Goal: Task Accomplishment & Management: Manage account settings

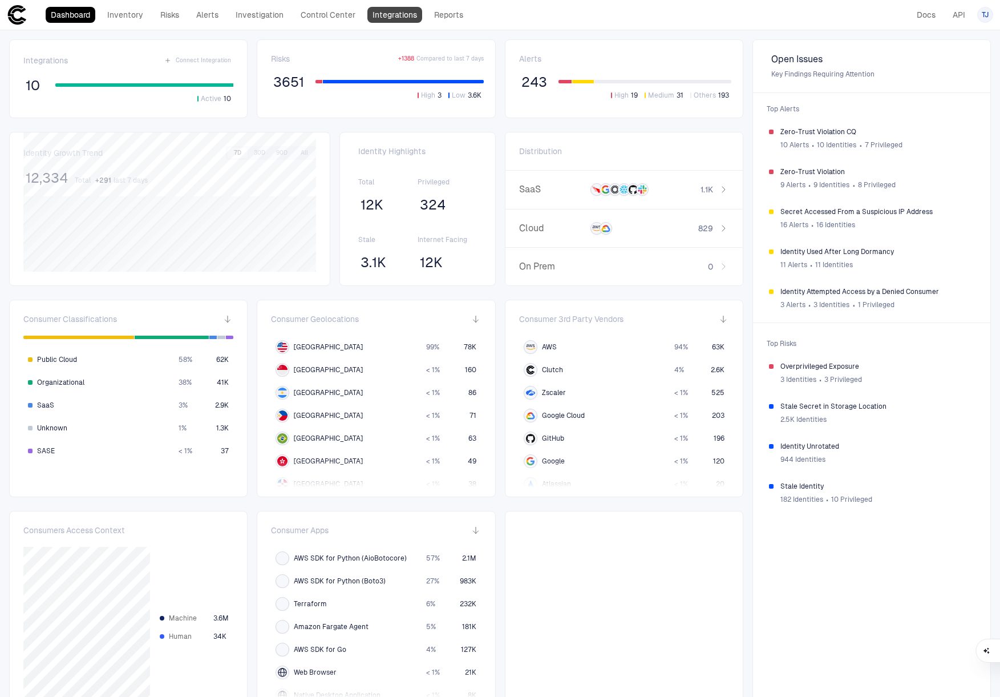
click at [387, 14] on link "Integrations" at bounding box center [394, 15] width 55 height 16
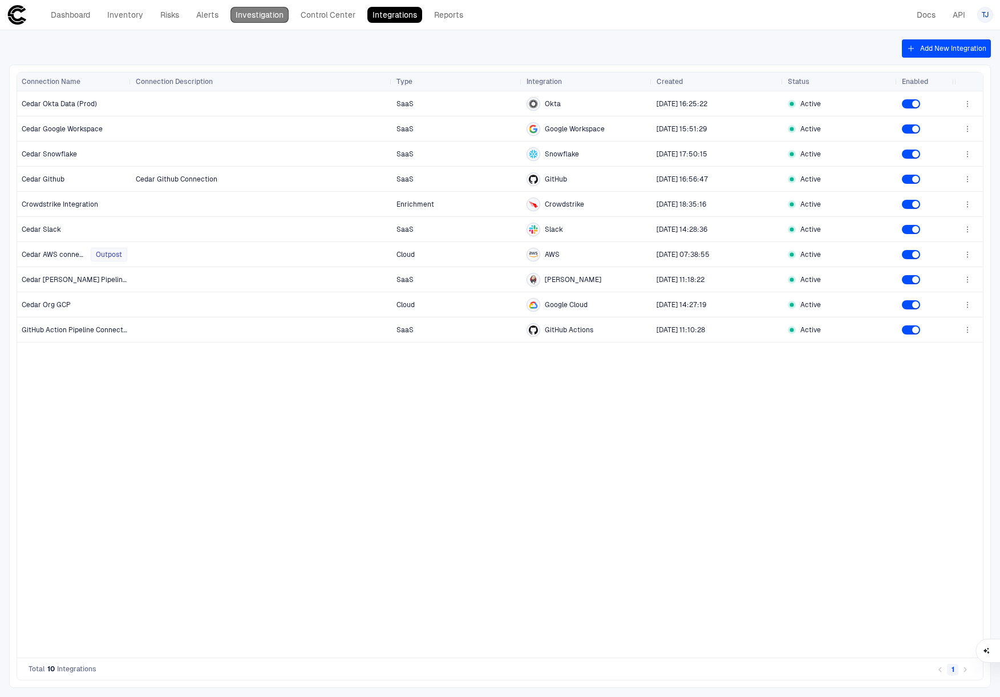
click at [266, 19] on link "Investigation" at bounding box center [259, 15] width 58 height 16
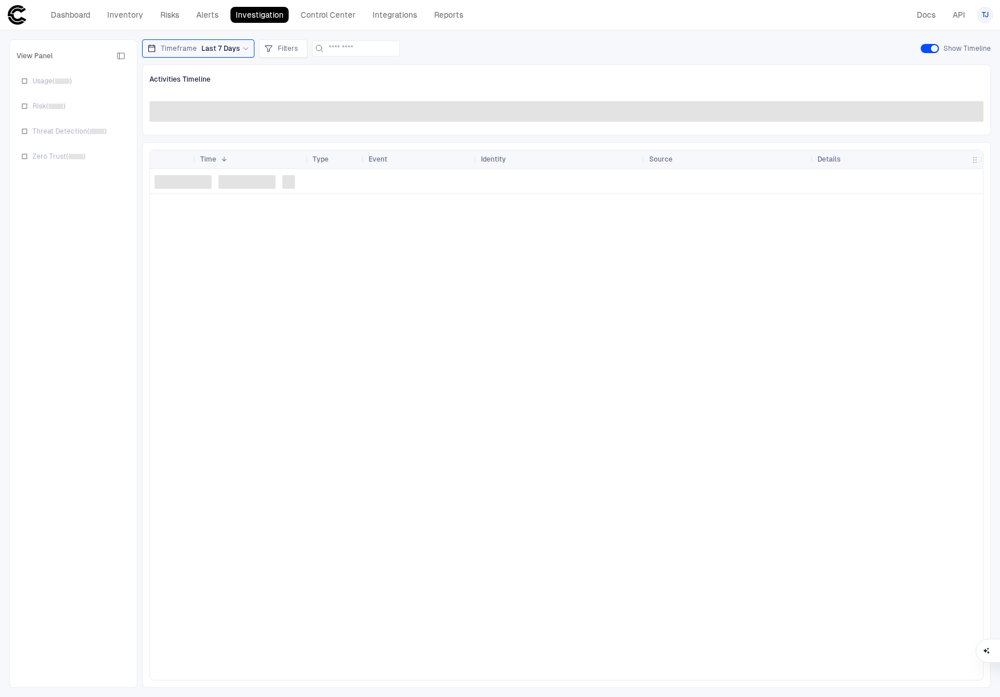
click at [219, 6] on div "Dashboard Inventory Risks Alerts Investigation Control Center Integrations Repo…" at bounding box center [238, 15] width 462 height 21
click at [201, 14] on link "Alerts" at bounding box center [207, 15] width 33 height 16
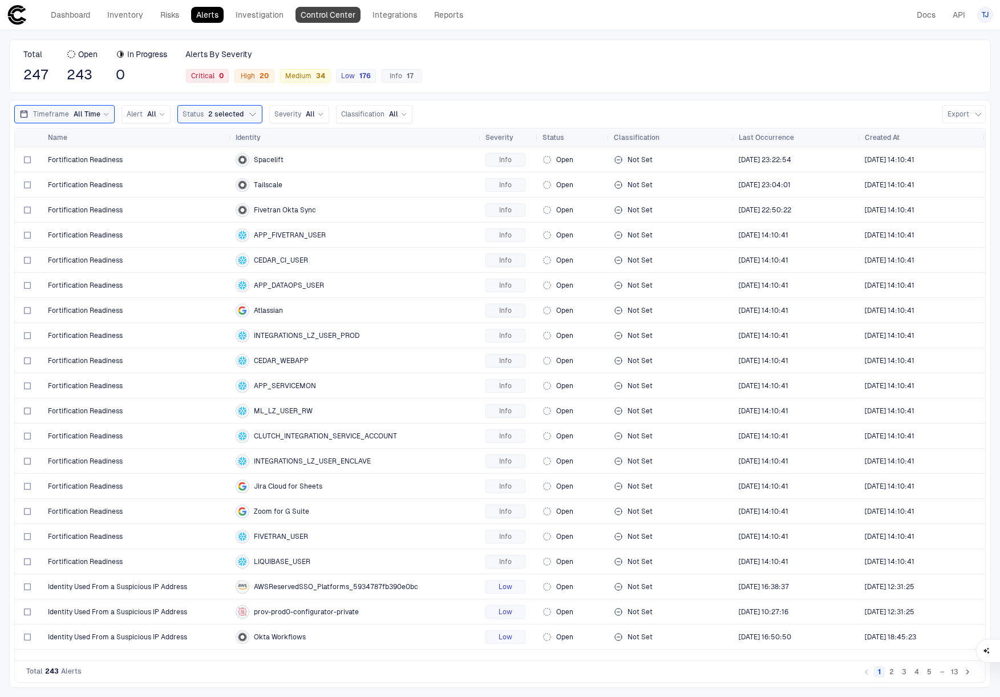
click at [341, 14] on link "Control Center" at bounding box center [328, 15] width 65 height 16
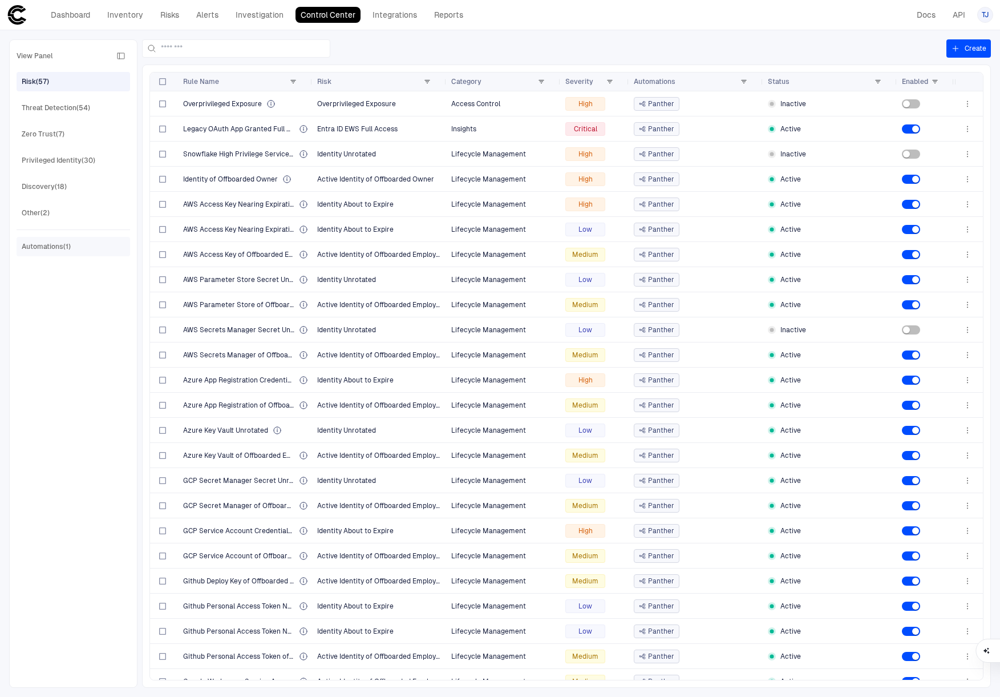
click at [99, 242] on div "Automations (1)" at bounding box center [75, 246] width 106 height 18
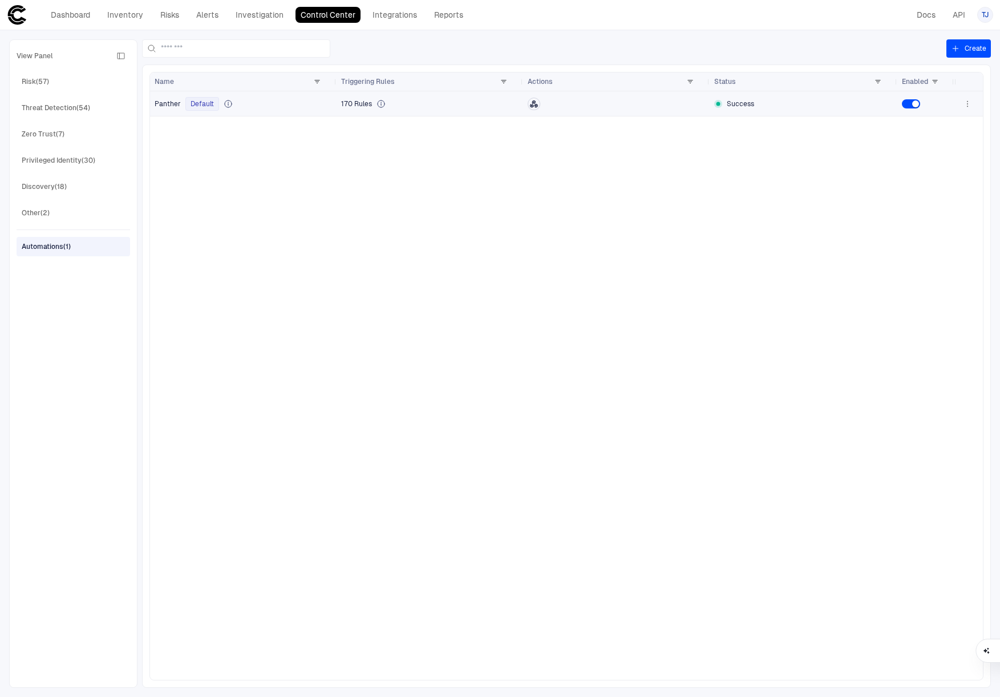
click at [289, 111] on div "Panther Default" at bounding box center [243, 103] width 177 height 23
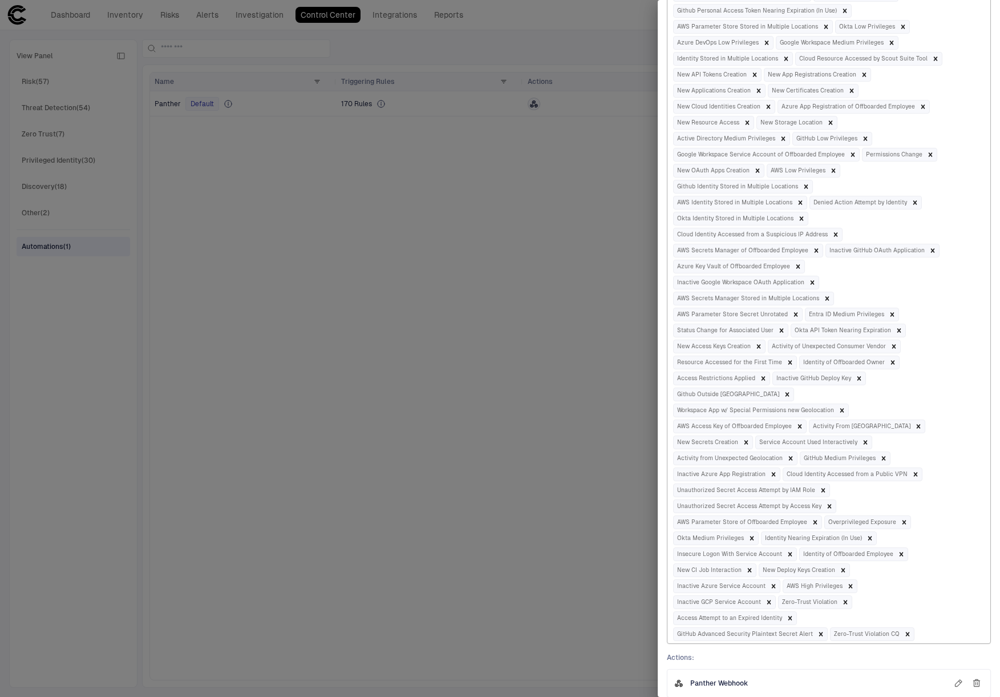
scroll to position [1263, 0]
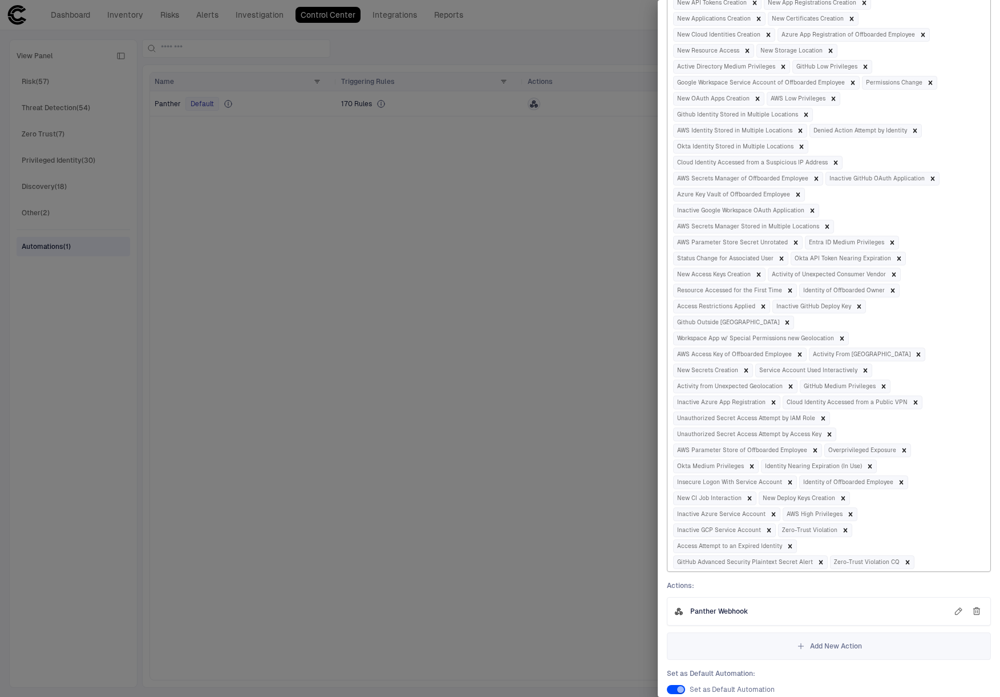
click at [839, 669] on div "Set as Default Automation : Set as Default Automation" at bounding box center [829, 681] width 324 height 25
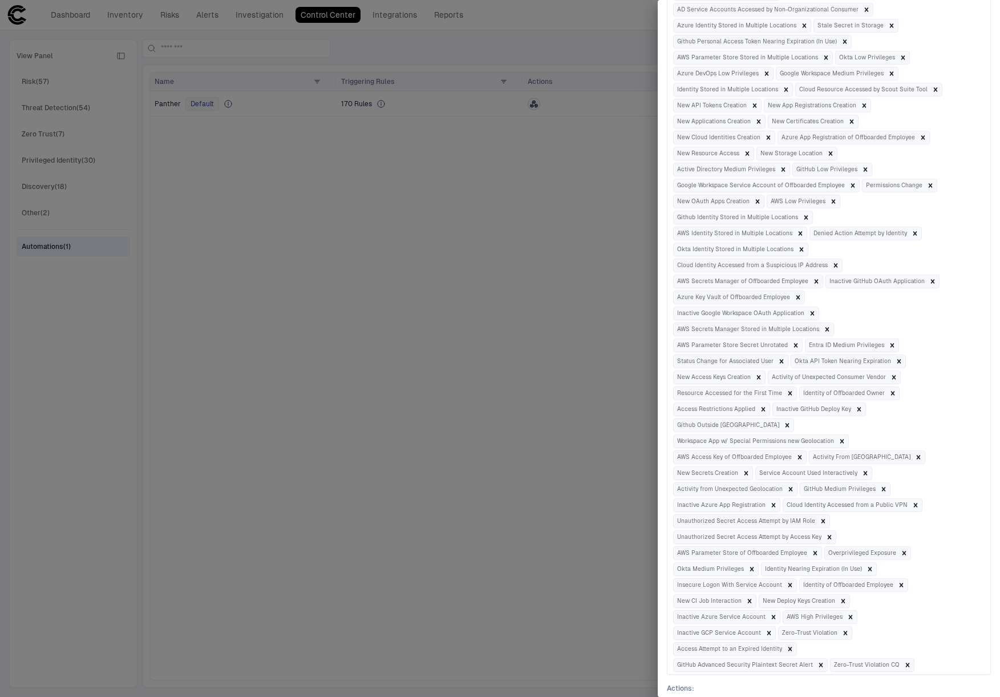
scroll to position [1194, 0]
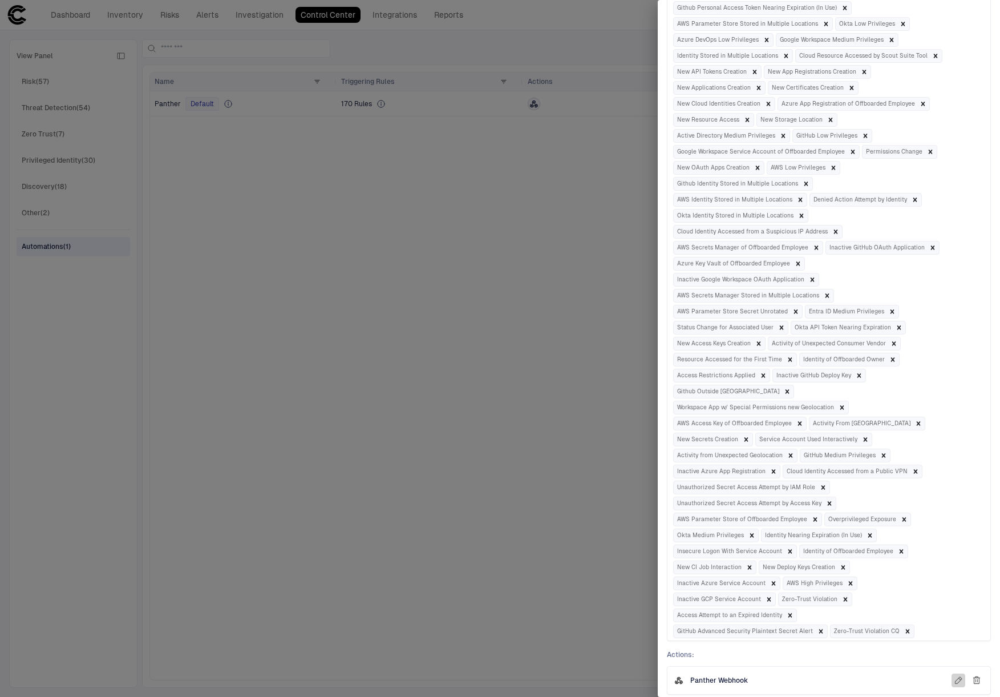
click at [956, 675] on icon "button" at bounding box center [958, 679] width 9 height 9
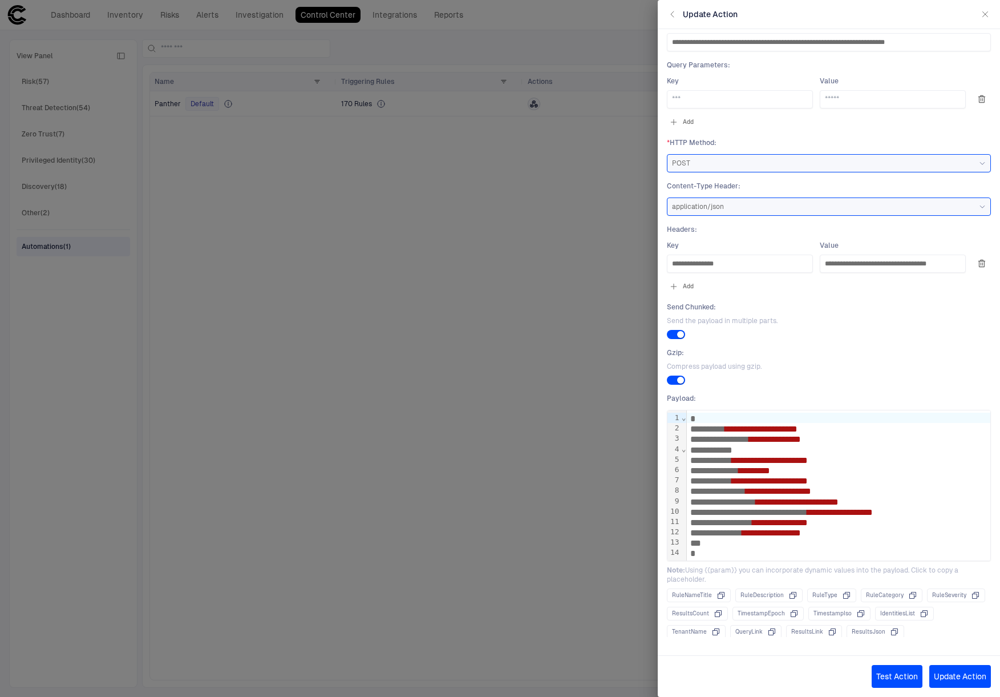
scroll to position [123, 0]
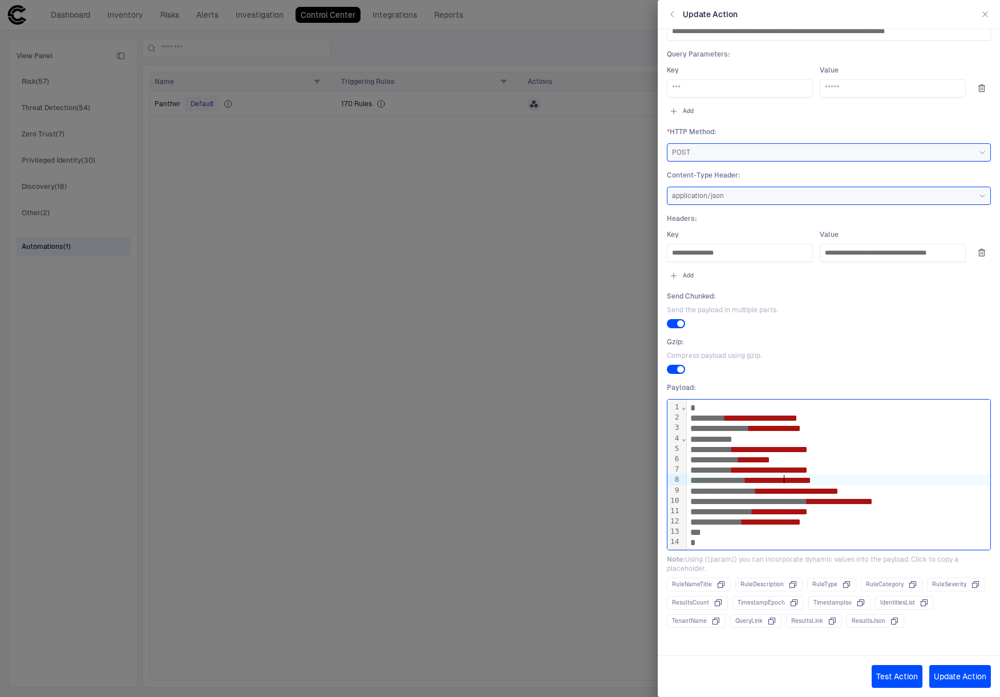
click at [786, 483] on div "**********" at bounding box center [839, 479] width 304 height 10
click at [622, 251] on div at bounding box center [500, 348] width 1000 height 697
click at [986, 19] on div "Update Action" at bounding box center [829, 14] width 342 height 29
click at [985, 7] on div "Update Action" at bounding box center [829, 14] width 342 height 29
click at [984, 10] on icon "button" at bounding box center [985, 14] width 9 height 9
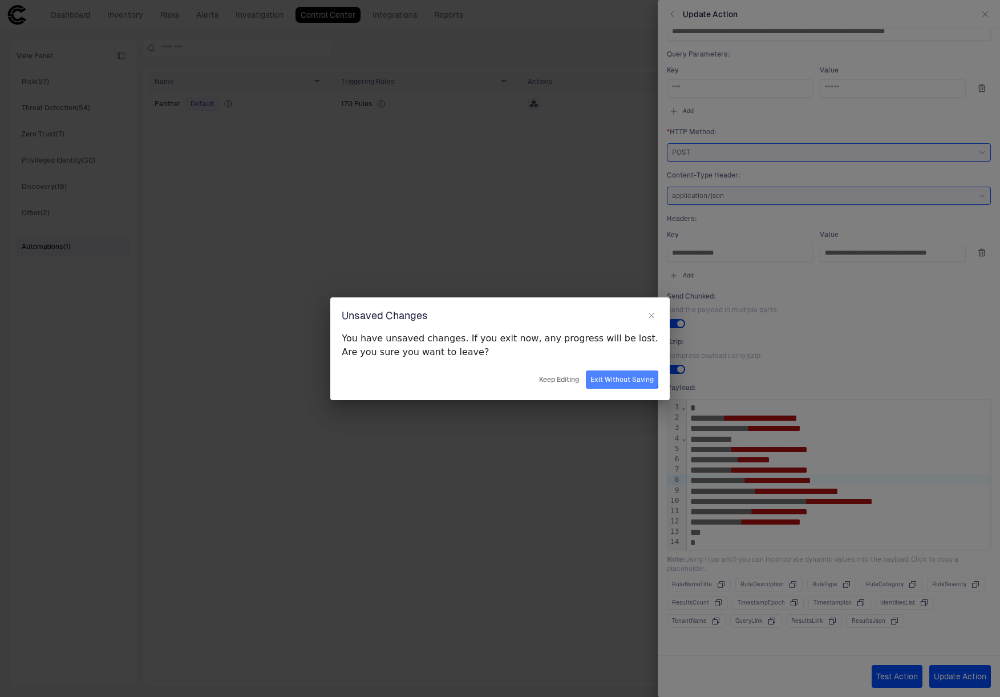
click at [601, 378] on button "Exit Without Saving" at bounding box center [622, 379] width 72 height 18
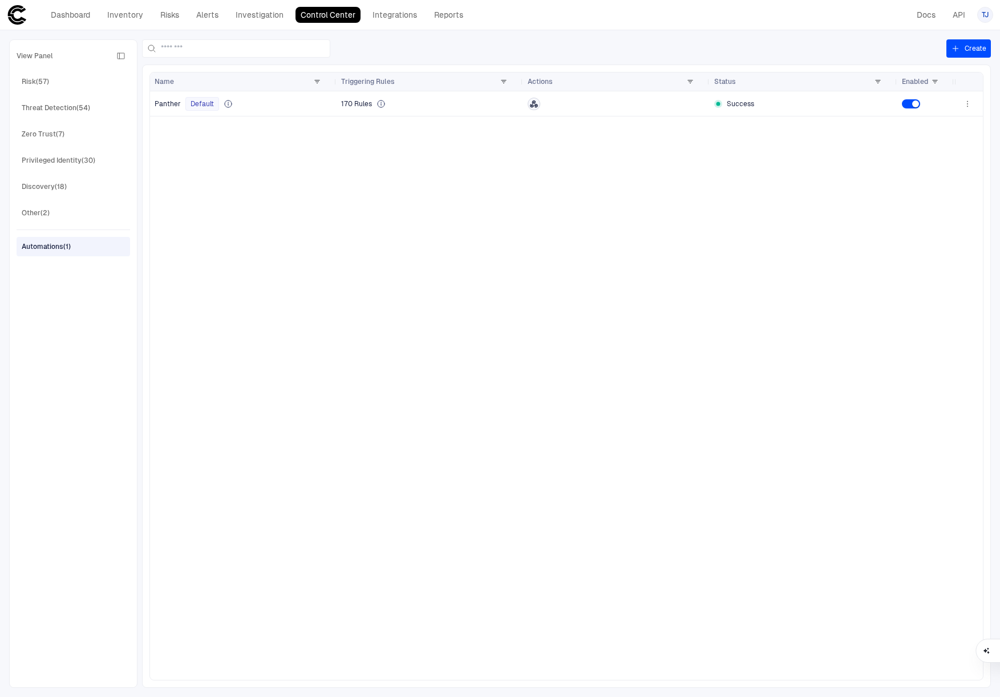
click at [39, 17] on div "Dashboard Inventory Risks Alerts Investigation Control Center Integrations Repo…" at bounding box center [238, 15] width 462 height 21
click at [15, 15] on icon at bounding box center [17, 15] width 21 height 21
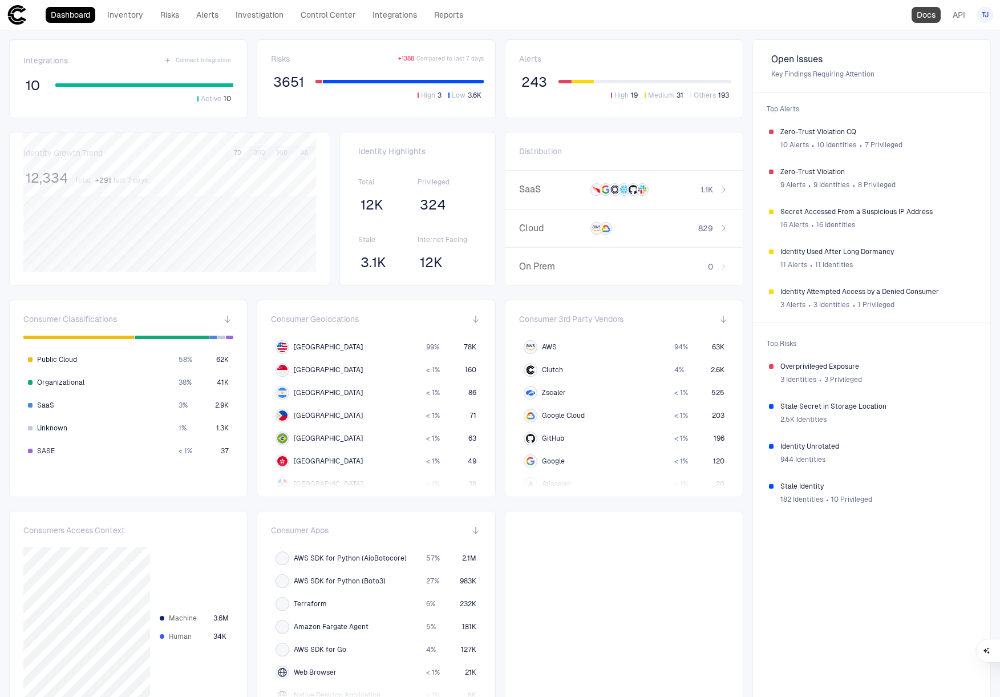
click at [925, 22] on link "Docs" at bounding box center [926, 15] width 29 height 16
